Goal: Find specific page/section: Find specific page/section

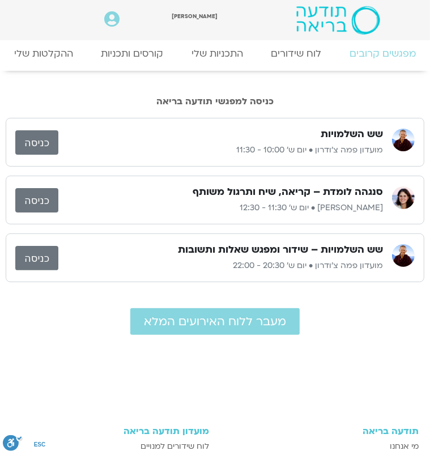
drag, startPoint x: 0, startPoint y: 0, endPoint x: 129, endPoint y: 392, distance: 412.5
click at [129, 392] on div at bounding box center [215, 392] width 419 height 35
click at [32, 246] on link "כניסה" at bounding box center [36, 258] width 43 height 24
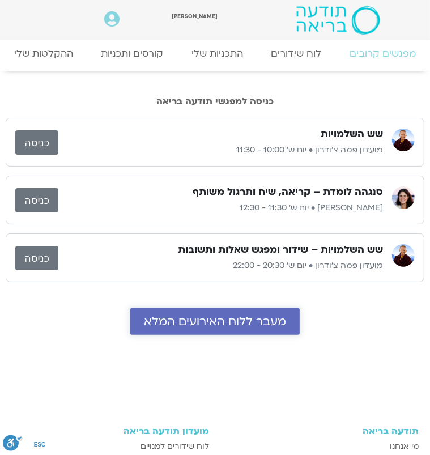
click at [254, 315] on span "מעבר ללוח האירועים המלא" at bounding box center [215, 321] width 142 height 13
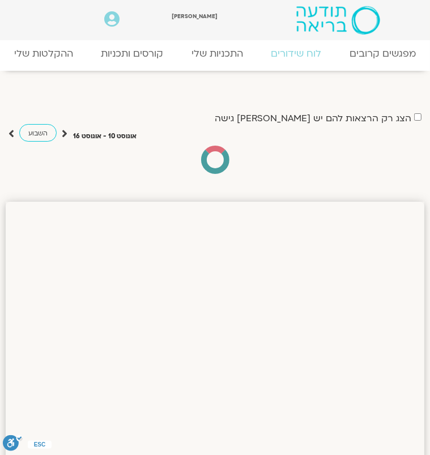
click at [0, 0] on link "לוח שידורים" at bounding box center [0, 0] width 0 height 0
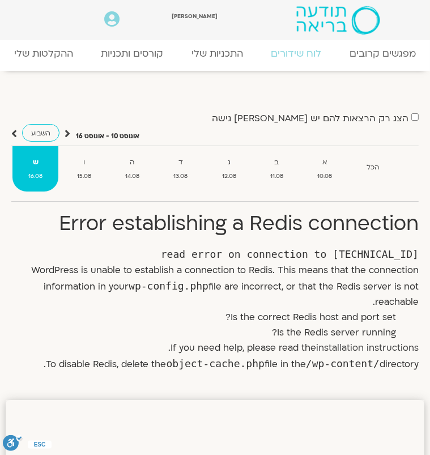
click at [0, 0] on link "מפגשים קרובים" at bounding box center [0, 0] width 0 height 0
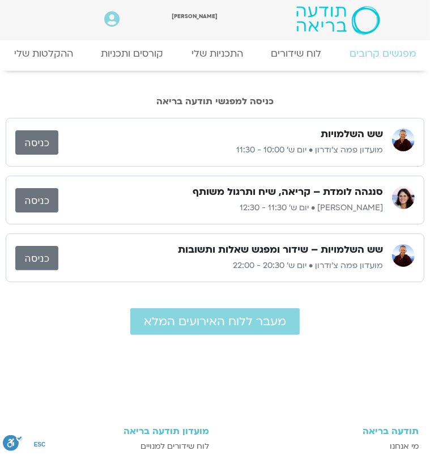
click at [0, 0] on link "לוח שידורים" at bounding box center [0, 0] width 0 height 0
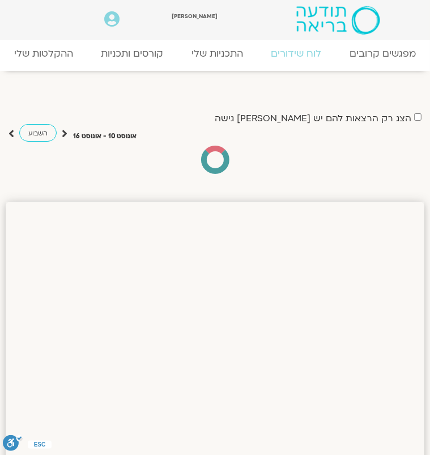
click at [0, 0] on link "קורסים ותכניות" at bounding box center [0, 0] width 0 height 0
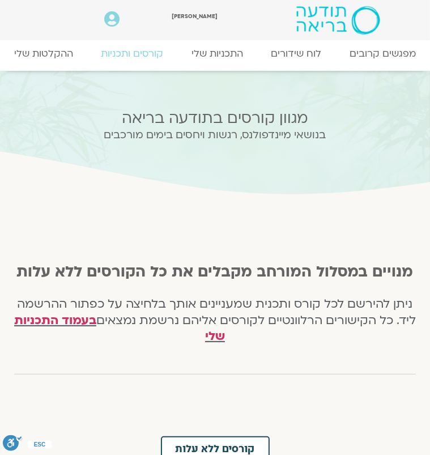
click at [0, 0] on link "התכניות שלי" at bounding box center [0, 0] width 0 height 0
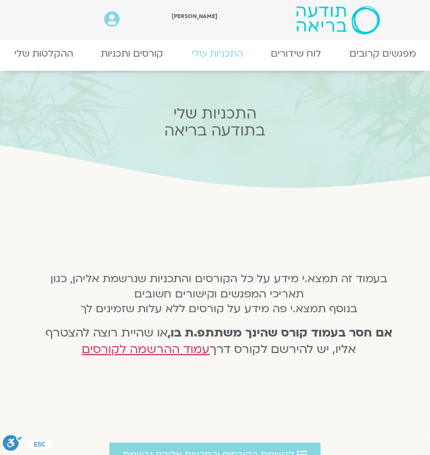
click at [50, 326] on h4 "אם חסר בעמוד קורס שהינך משתתפ.ת בו, או שהיית רוצה להצטרף אליו, יש להירשם לקורס …" at bounding box center [219, 342] width 360 height 33
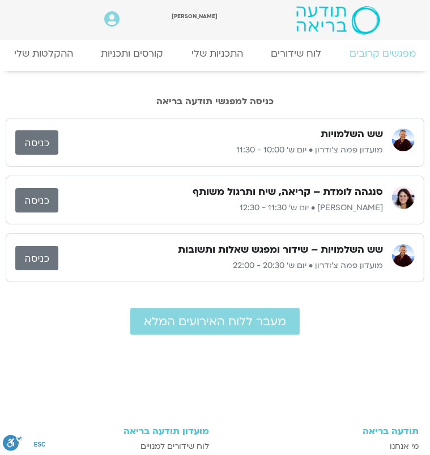
click at [210, 437] on h3 "מועדון תודעה בריאה" at bounding box center [110, 432] width 199 height 10
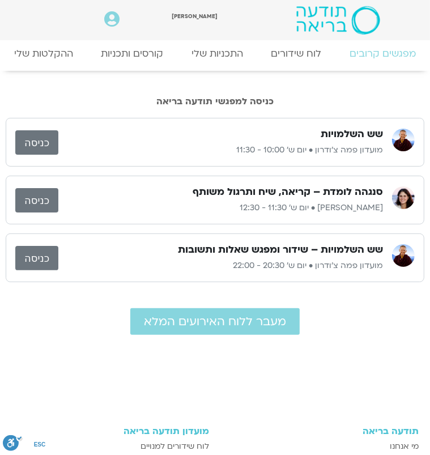
click at [0, 0] on link "מפגשים קרובים" at bounding box center [0, 0] width 0 height 0
drag, startPoint x: 0, startPoint y: 0, endPoint x: 213, endPoint y: 57, distance: 220.3
drag, startPoint x: 213, startPoint y: 57, endPoint x: 214, endPoint y: 50, distance: 7.6
drag, startPoint x: 214, startPoint y: 50, endPoint x: 250, endPoint y: 46, distance: 35.4
drag, startPoint x: 250, startPoint y: 46, endPoint x: 226, endPoint y: 36, distance: 25.7
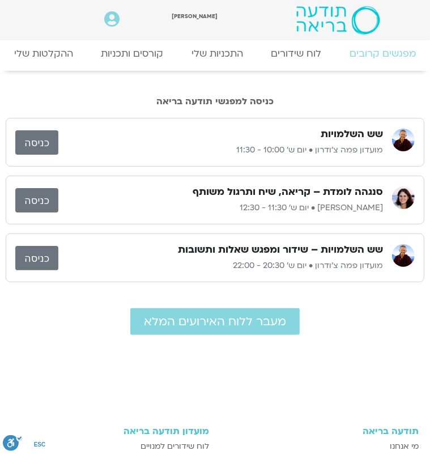
drag, startPoint x: 231, startPoint y: 36, endPoint x: 225, endPoint y: 31, distance: 7.7
drag, startPoint x: 222, startPoint y: 30, endPoint x: 290, endPoint y: 96, distance: 95.1
click at [0, 0] on link "התכניות שלי" at bounding box center [0, 0] width 0 height 0
